Goal: Check status: Check status

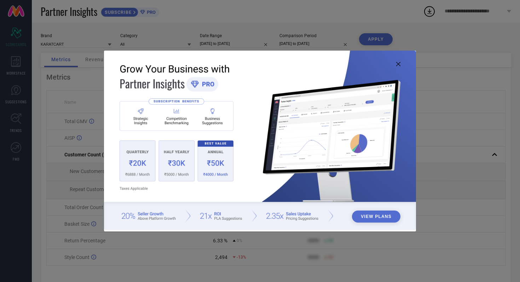
click at [399, 63] on icon at bounding box center [398, 64] width 4 height 4
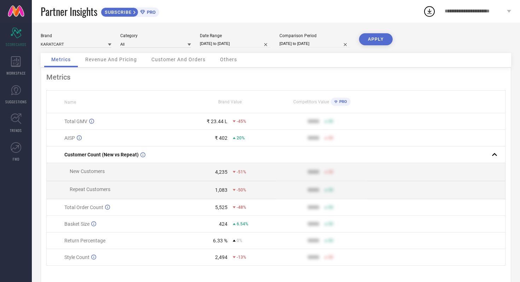
click at [249, 41] on input "[DATE] to [DATE]" at bounding box center [235, 43] width 71 height 7
select select "7"
select select "2025"
select select "8"
select select "2025"
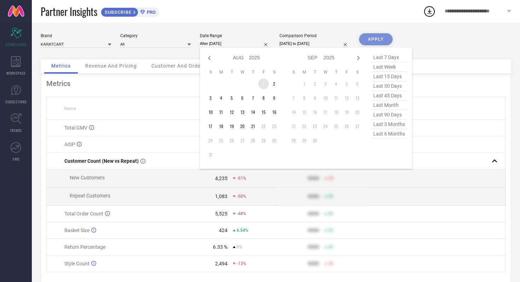
click at [264, 86] on td "1" at bounding box center [263, 84] width 11 height 11
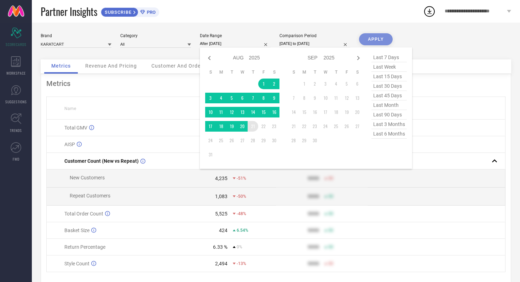
type input "[DATE] to [DATE]"
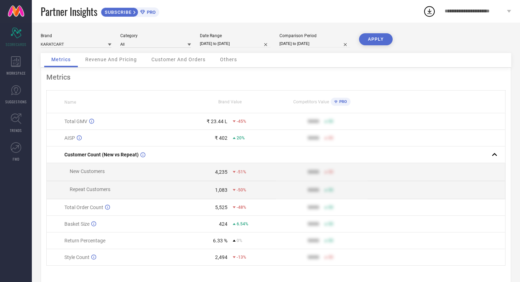
click at [325, 42] on input "[DATE] to [DATE]" at bounding box center [315, 43] width 71 height 7
select select "7"
select select "2024"
select select "8"
select select "2024"
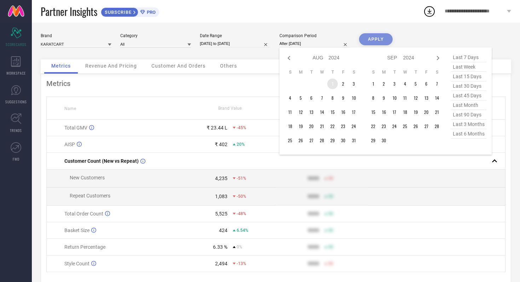
click at [332, 86] on td "1" at bounding box center [332, 84] width 11 height 11
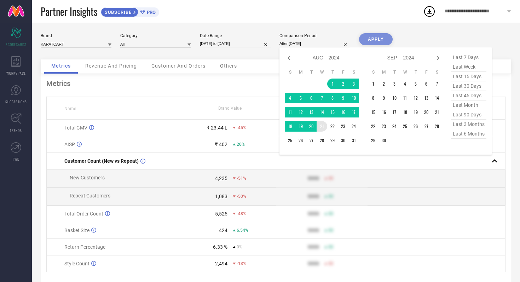
type input "[DATE] to [DATE]"
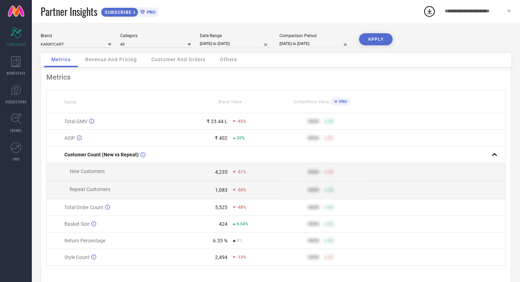
click at [379, 40] on button "APPLY" at bounding box center [376, 39] width 34 height 12
